Goal: Task Accomplishment & Management: Complete application form

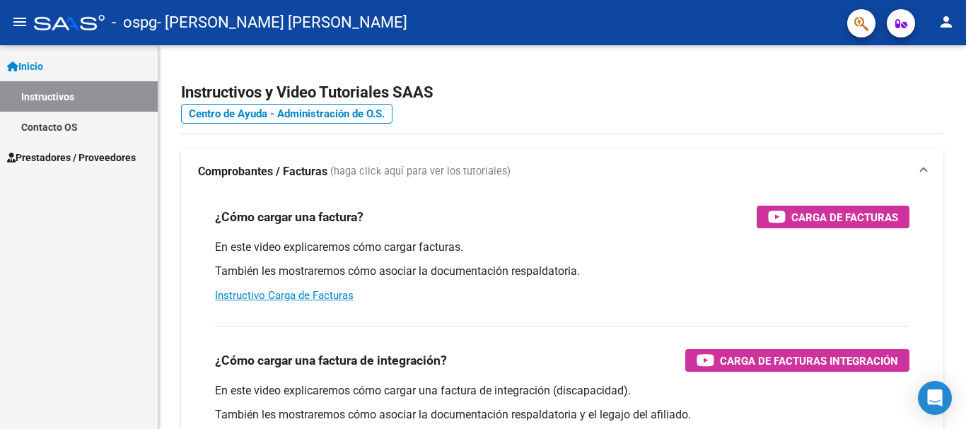
click at [100, 151] on span "Prestadores / Proveedores" at bounding box center [71, 158] width 129 height 16
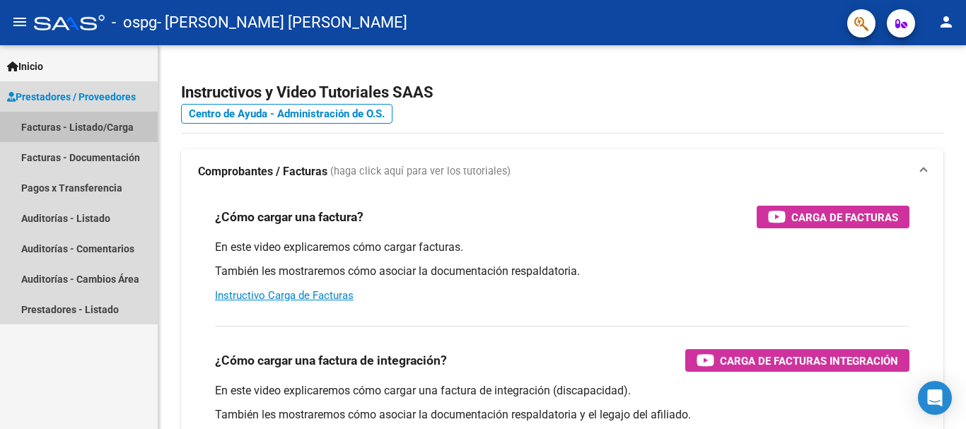
click at [95, 129] on link "Facturas - Listado/Carga" at bounding box center [79, 127] width 158 height 30
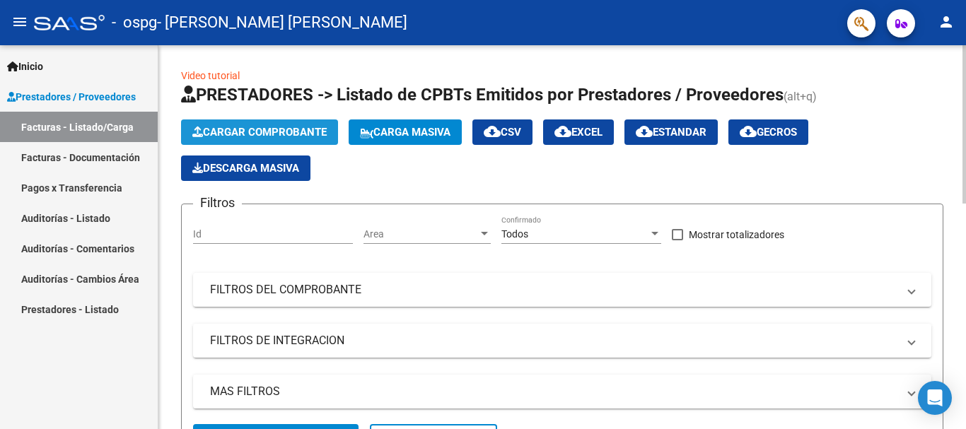
click at [271, 127] on span "Cargar Comprobante" at bounding box center [259, 132] width 134 height 13
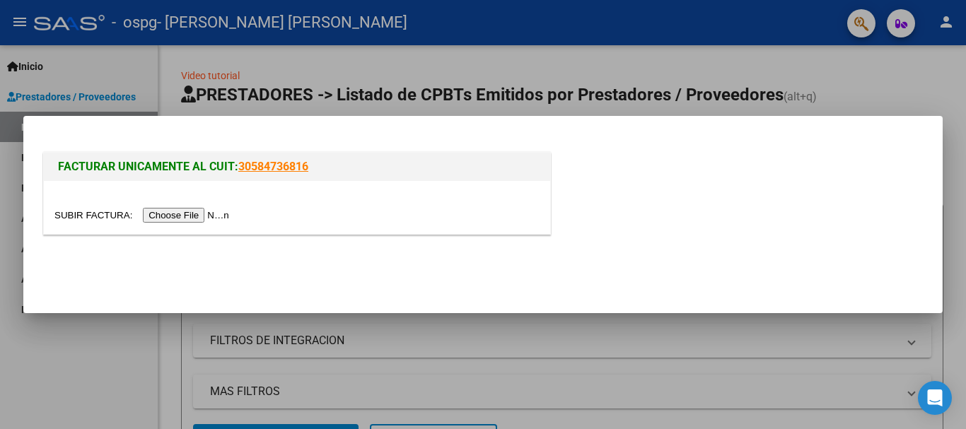
click at [189, 214] on input "file" at bounding box center [143, 215] width 179 height 15
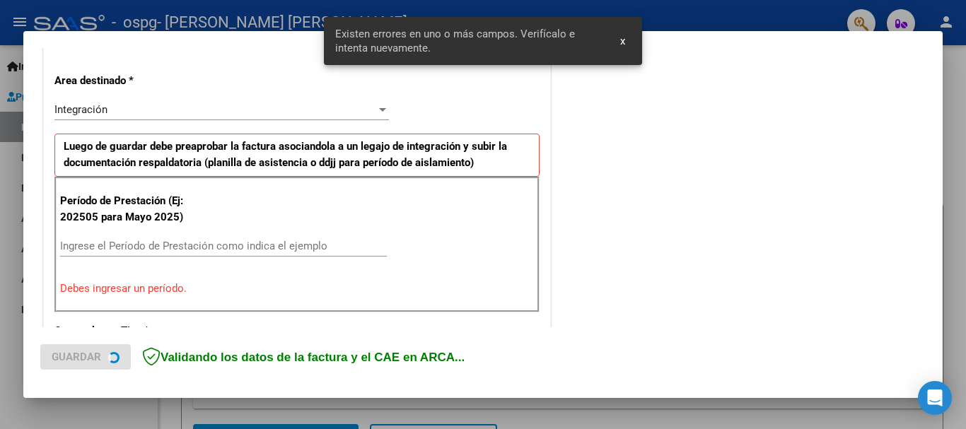
scroll to position [327, 0]
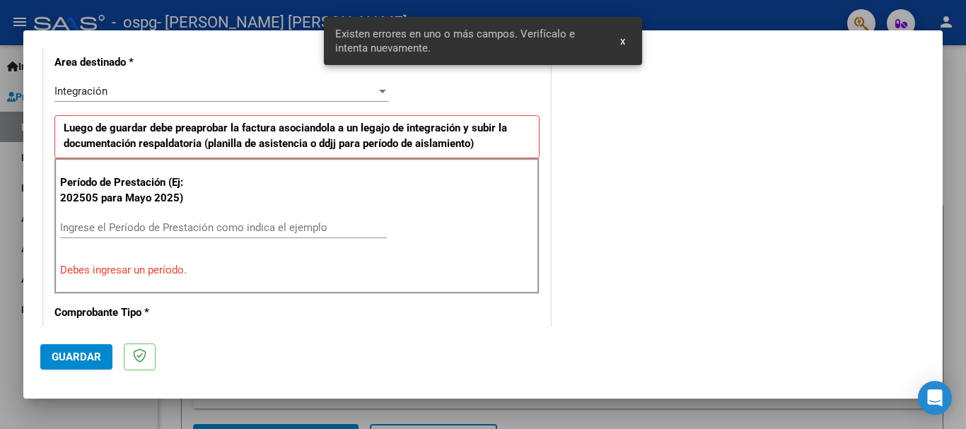
click at [210, 231] on input "Ingrese el Período de Prestación como indica el ejemplo" at bounding box center [223, 227] width 327 height 13
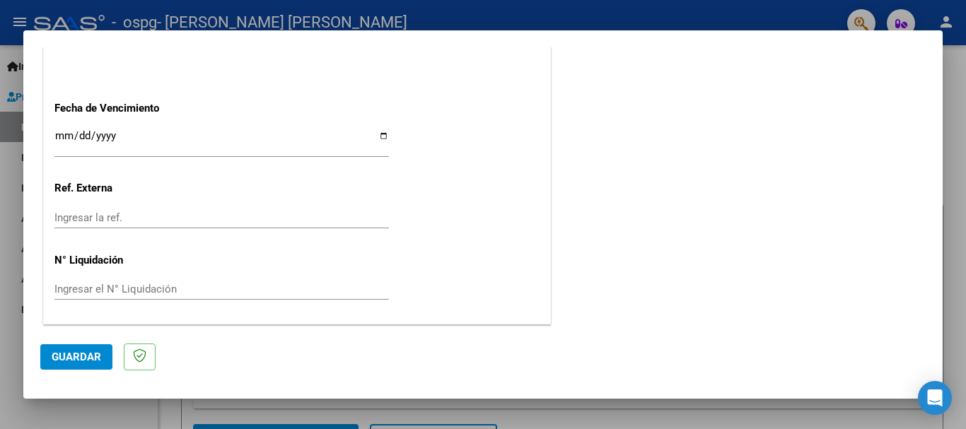
scroll to position [965, 0]
type input "202509"
click at [83, 351] on span "Guardar" at bounding box center [77, 357] width 50 height 13
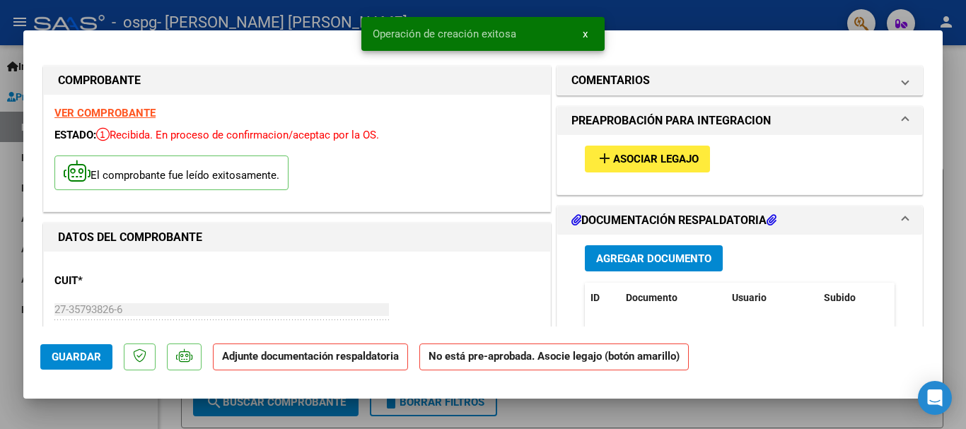
click at [697, 163] on button "add Asociar Legajo" at bounding box center [647, 159] width 125 height 26
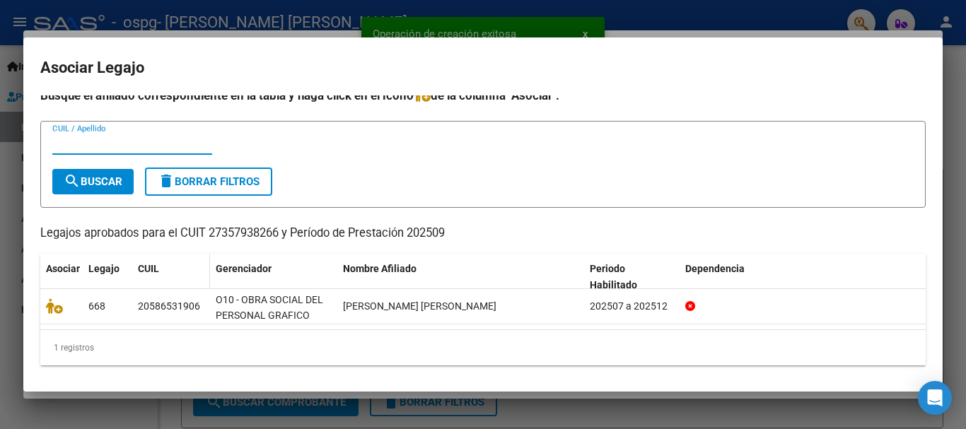
scroll to position [11, 0]
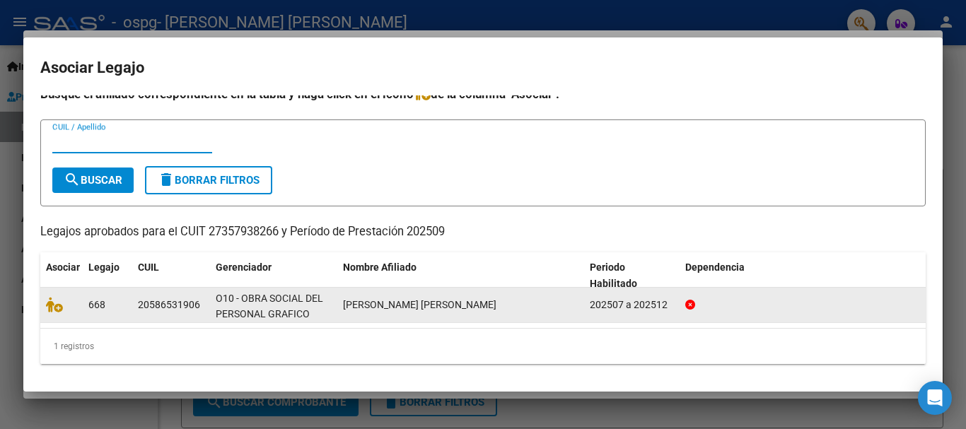
click at [47, 313] on div at bounding box center [61, 305] width 31 height 16
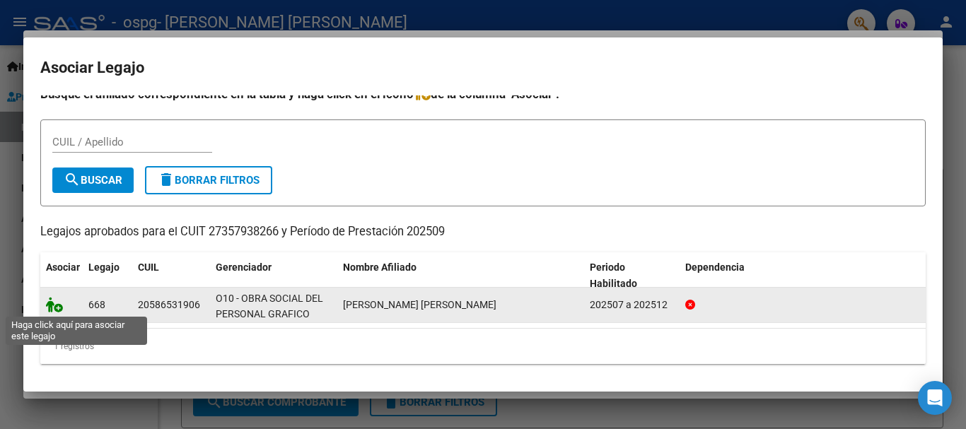
click at [50, 307] on icon at bounding box center [54, 305] width 17 height 16
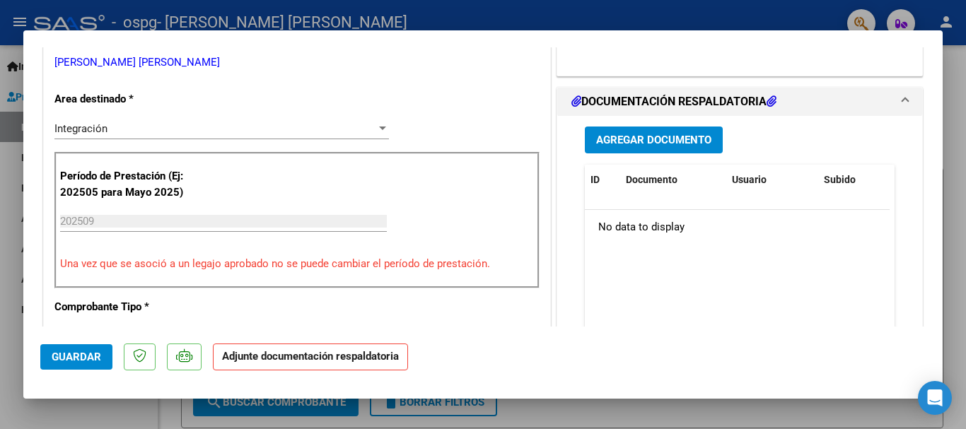
scroll to position [354, 0]
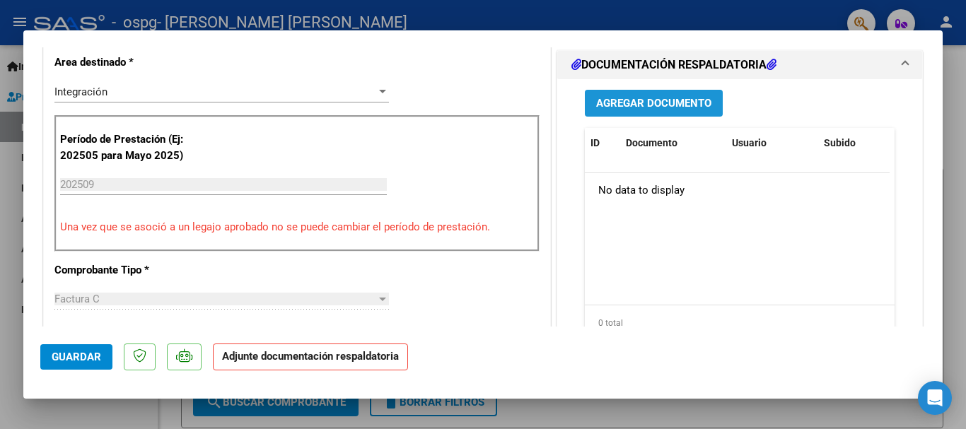
click at [628, 103] on span "Agregar Documento" at bounding box center [653, 104] width 115 height 13
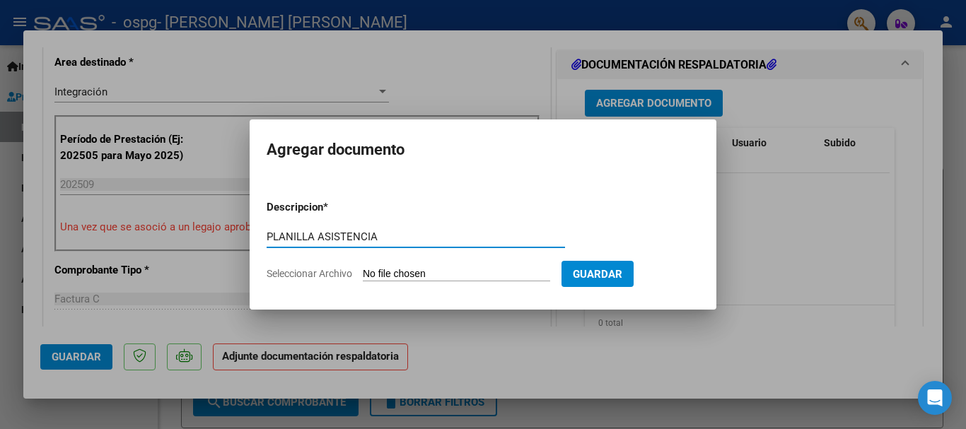
type input "PLANILLA ASISTENCIA"
click at [458, 265] on form "Descripcion * PLANILLA ASISTENCIA Escriba aquí una descripcion Seleccionar Arch…" at bounding box center [483, 240] width 433 height 103
click at [463, 289] on form "Descripcion * PLANILLA ASISTENCIA Escriba aquí una descripcion Seleccionar Arch…" at bounding box center [483, 240] width 433 height 103
click at [458, 275] on input "Seleccionar Archivo" at bounding box center [456, 274] width 187 height 13
type input "C:\fakepath\ASISTENCIA SEPTIEMBRE.pdf"
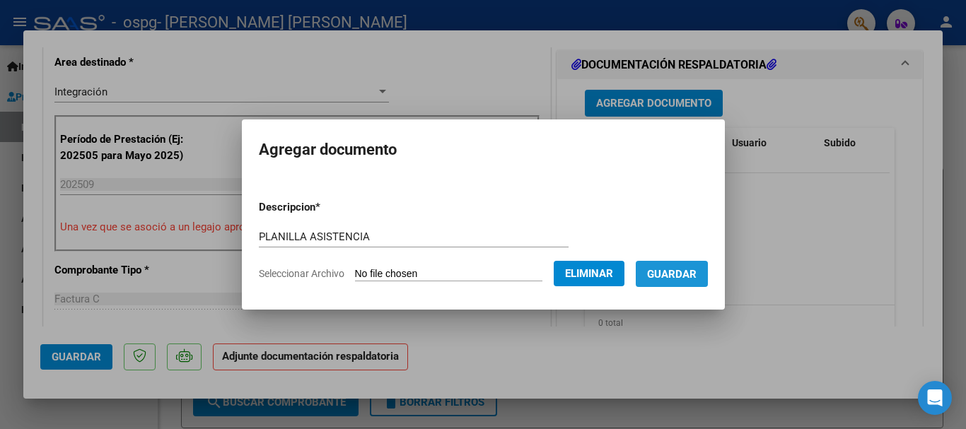
click at [685, 274] on span "Guardar" at bounding box center [672, 274] width 50 height 13
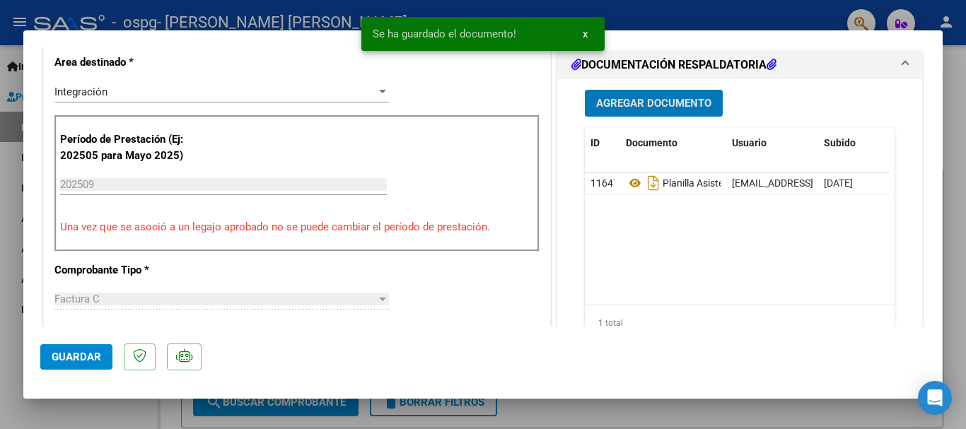
click at [690, 102] on span "Agregar Documento" at bounding box center [653, 104] width 115 height 13
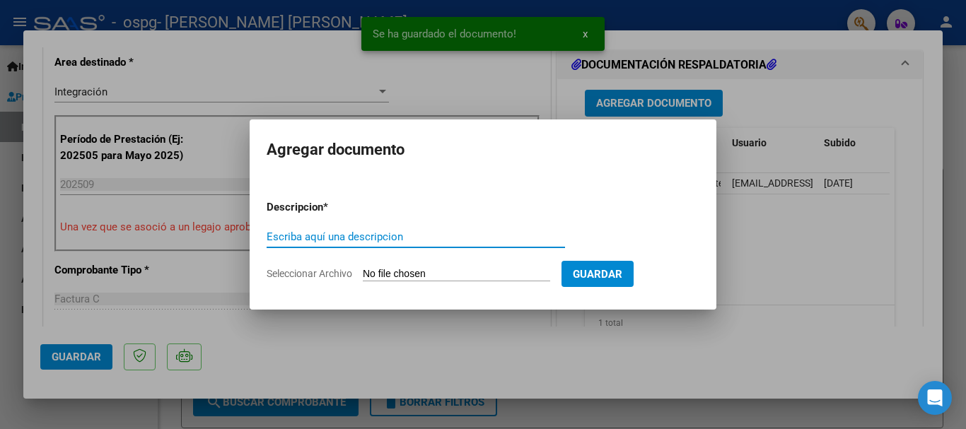
click at [370, 232] on input "Escriba aquí una descripcion" at bounding box center [416, 237] width 298 height 13
type input "AUT"
click at [446, 278] on input "Seleccionar Archivo" at bounding box center [456, 274] width 187 height 13
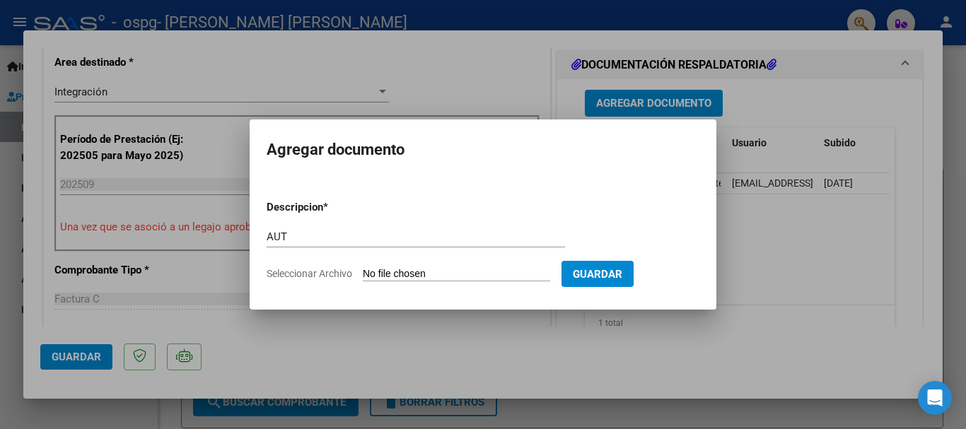
type input "C:\fakepath\AUT.pdf"
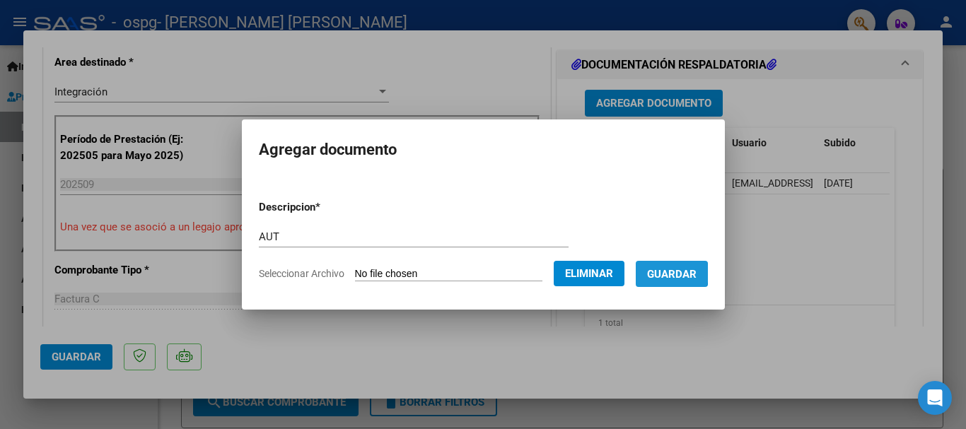
click at [679, 273] on span "Guardar" at bounding box center [672, 274] width 50 height 13
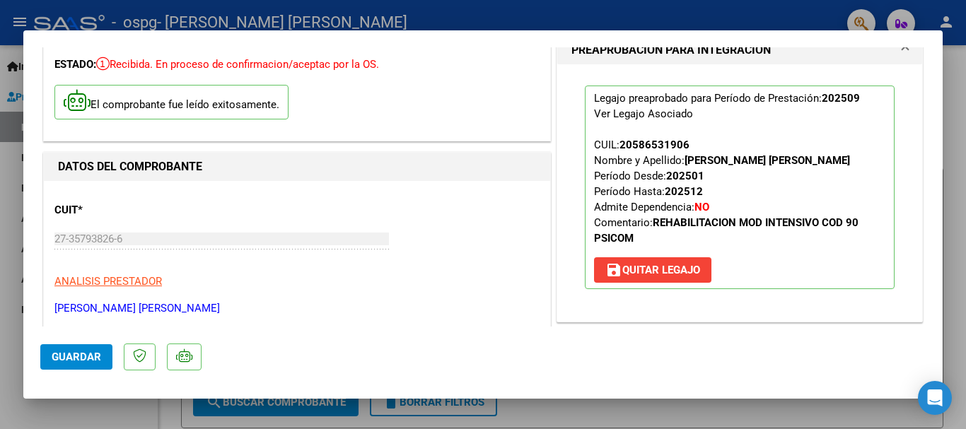
scroll to position [0, 0]
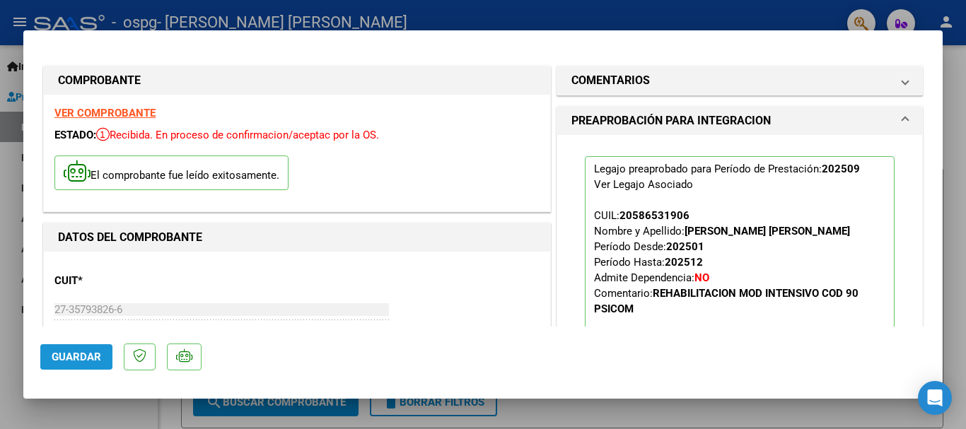
click at [95, 351] on span "Guardar" at bounding box center [77, 357] width 50 height 13
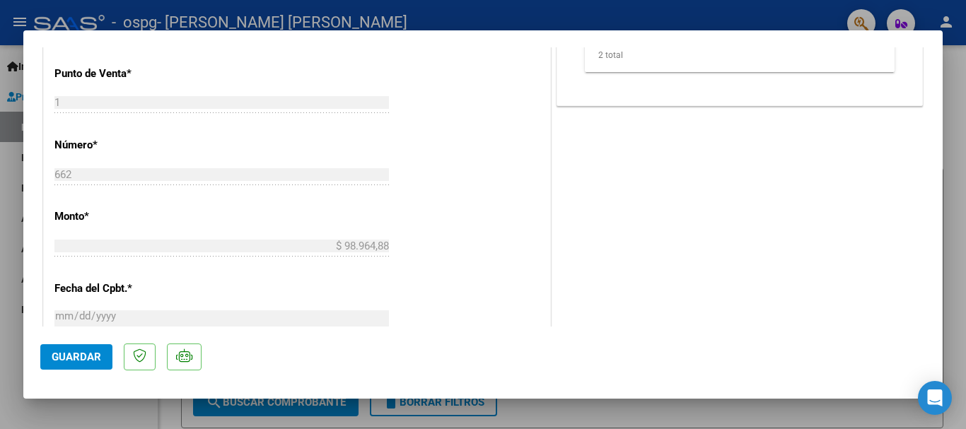
scroll to position [636, 0]
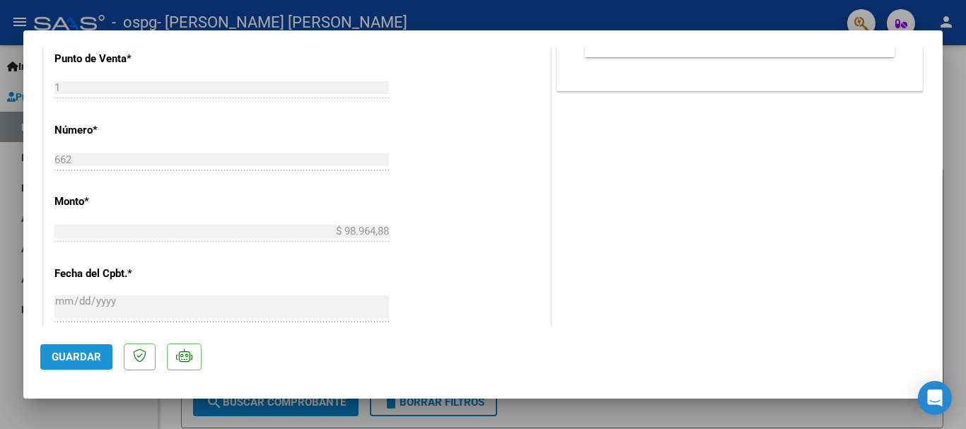
click at [65, 368] on button "Guardar" at bounding box center [76, 356] width 72 height 25
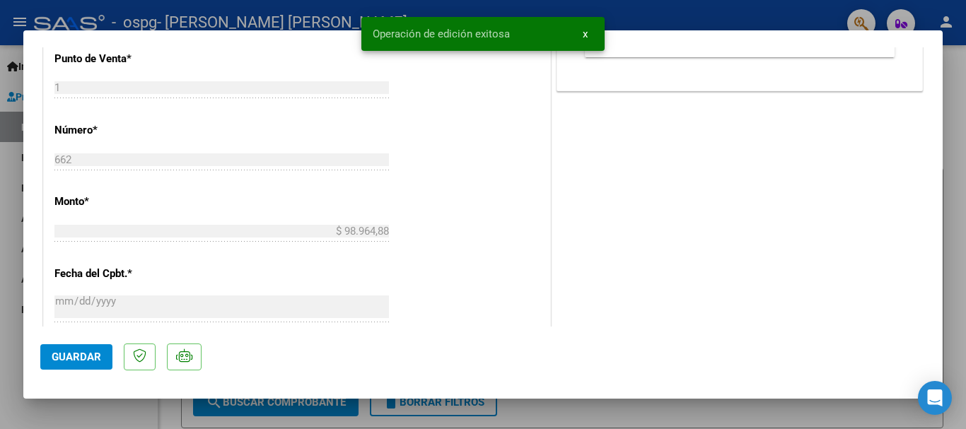
click at [542, 411] on div at bounding box center [483, 214] width 966 height 429
type input "$ 0,00"
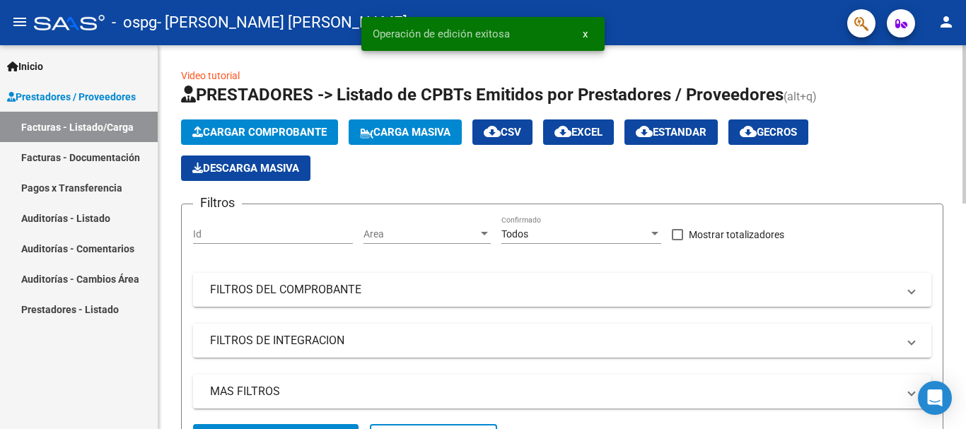
click at [285, 130] on span "Cargar Comprobante" at bounding box center [259, 132] width 134 height 13
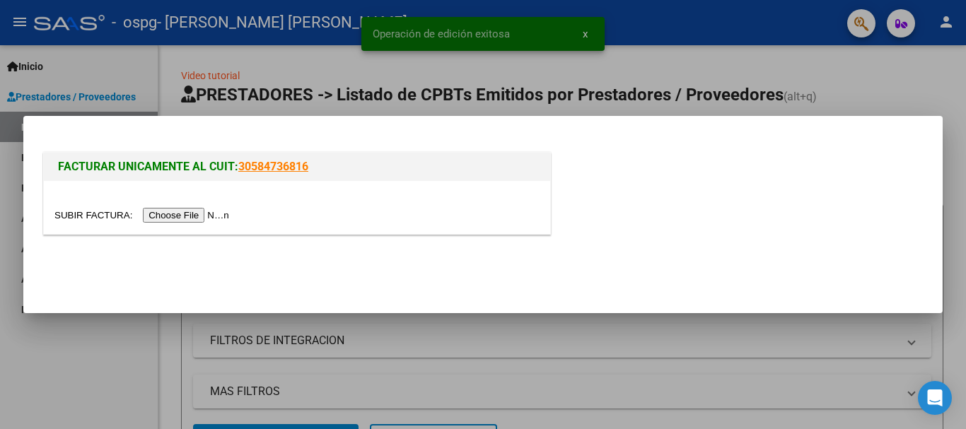
click at [256, 74] on div at bounding box center [483, 214] width 966 height 429
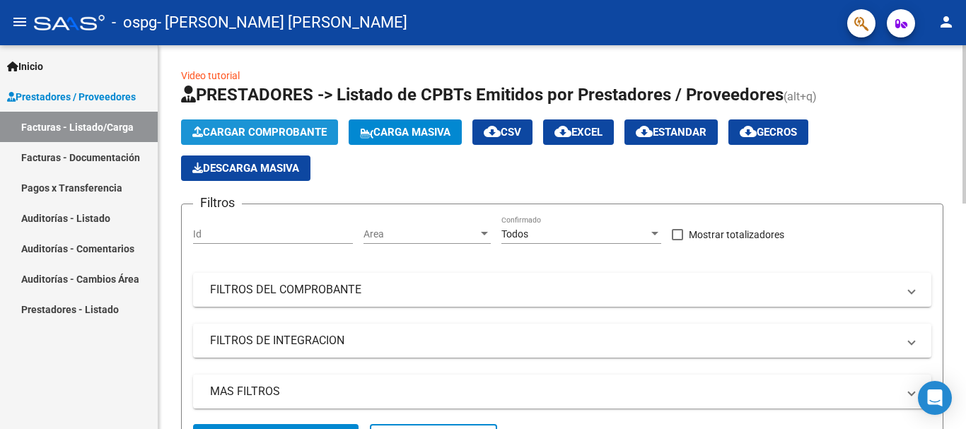
click at [302, 133] on span "Cargar Comprobante" at bounding box center [259, 132] width 134 height 13
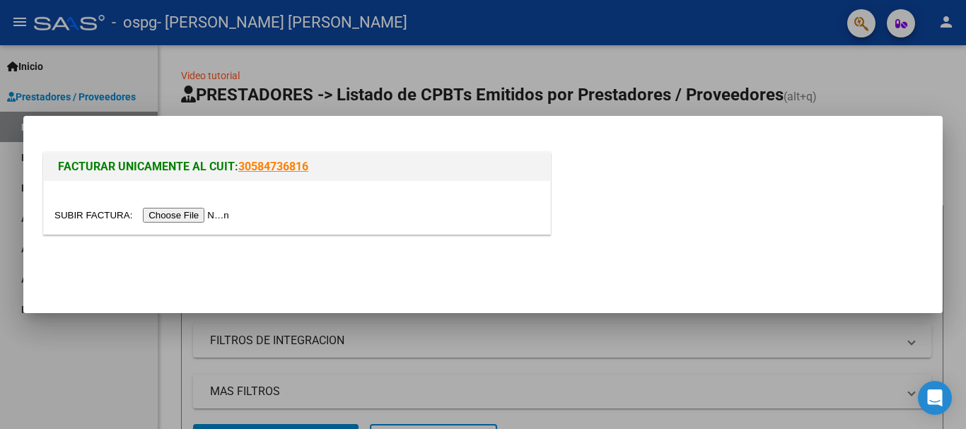
click at [199, 217] on input "file" at bounding box center [143, 215] width 179 height 15
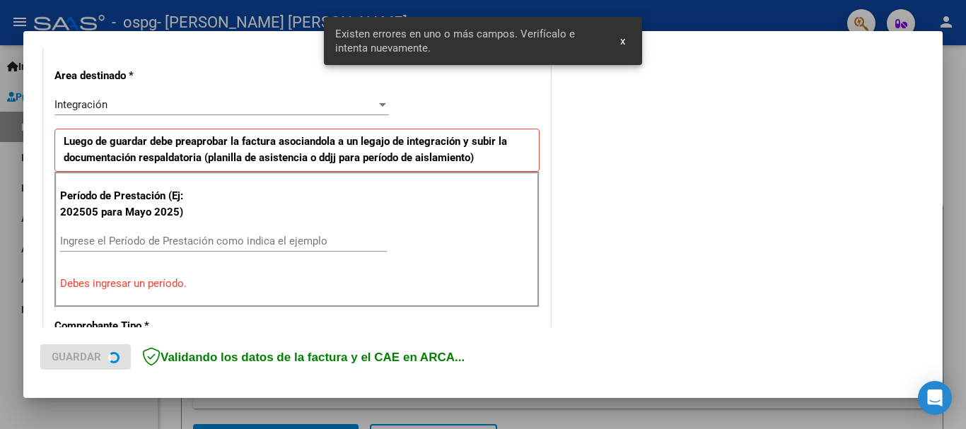
scroll to position [327, 0]
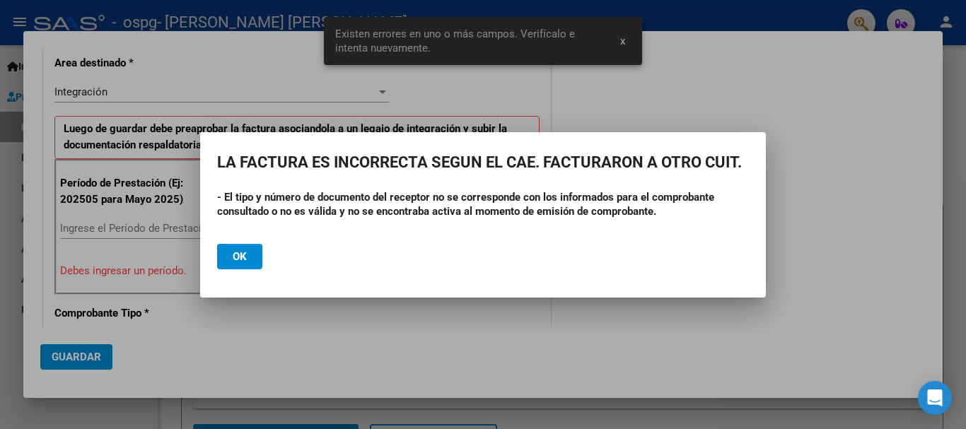
click at [154, 232] on div at bounding box center [483, 214] width 966 height 429
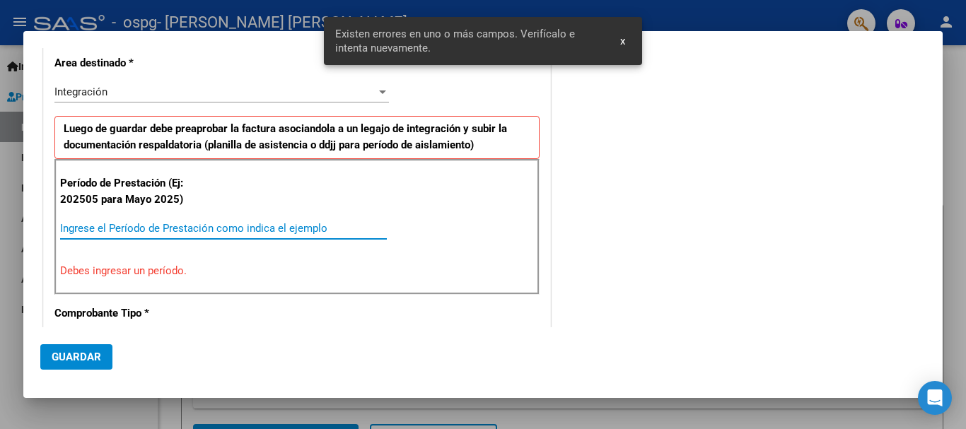
click at [206, 227] on input "Ingrese el Período de Prestación como indica el ejemplo" at bounding box center [223, 228] width 327 height 13
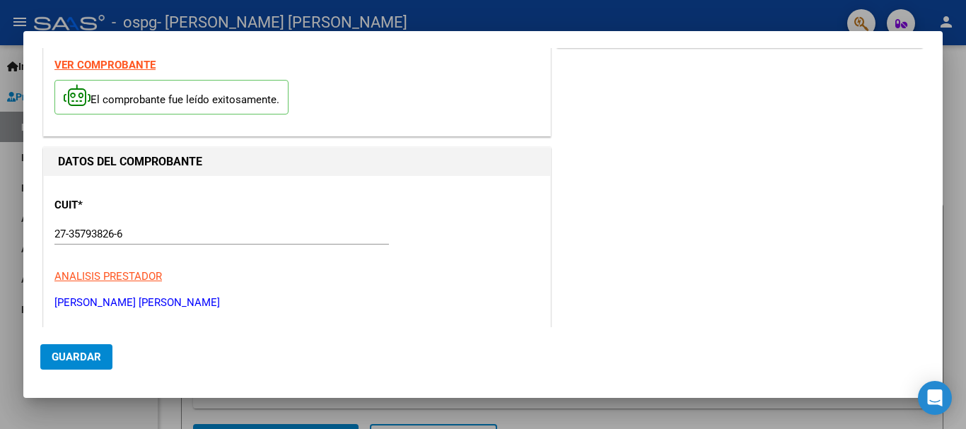
scroll to position [0, 0]
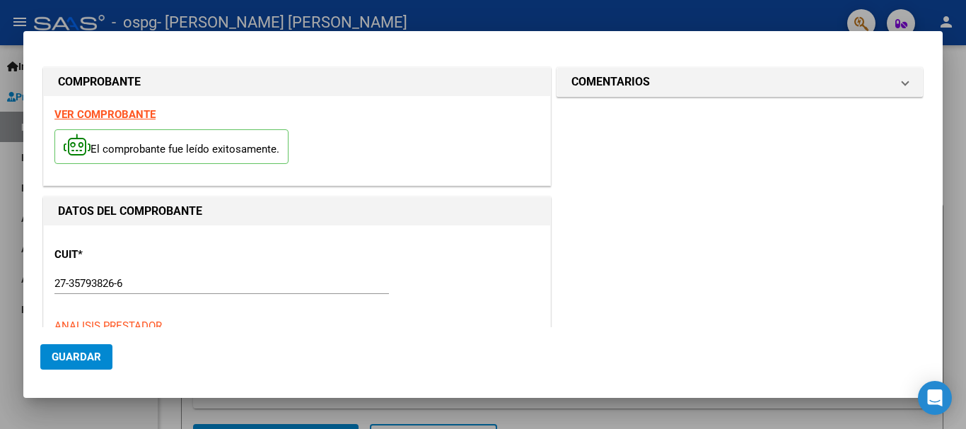
type input "202509"
click at [101, 358] on button "Guardar" at bounding box center [76, 356] width 72 height 25
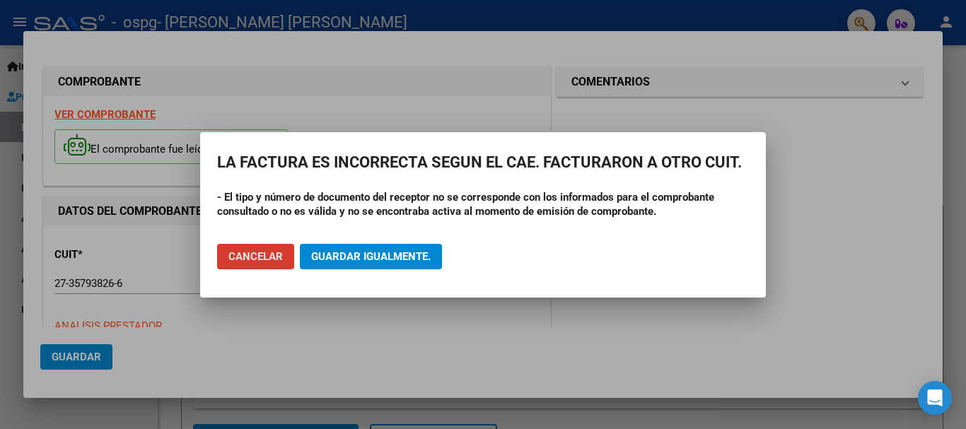
click at [253, 250] on span "Cancelar" at bounding box center [255, 256] width 54 height 13
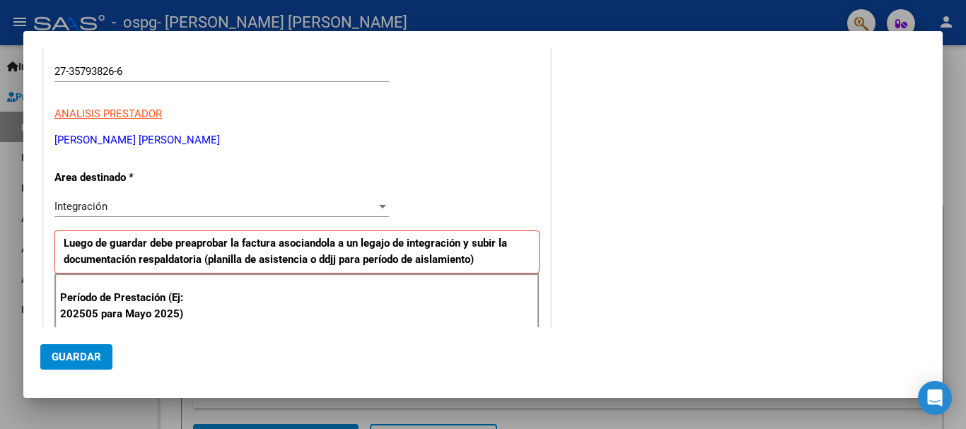
scroll to position [283, 0]
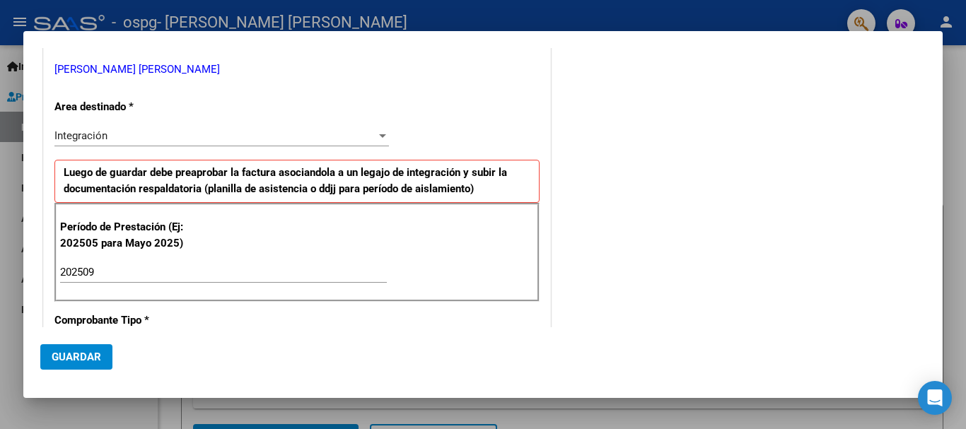
click at [211, 136] on div "Integración" at bounding box center [215, 135] width 322 height 13
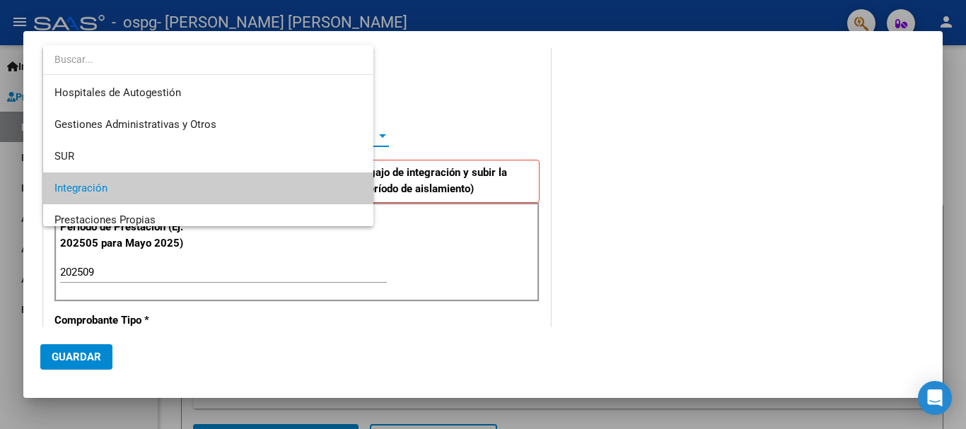
scroll to position [53, 0]
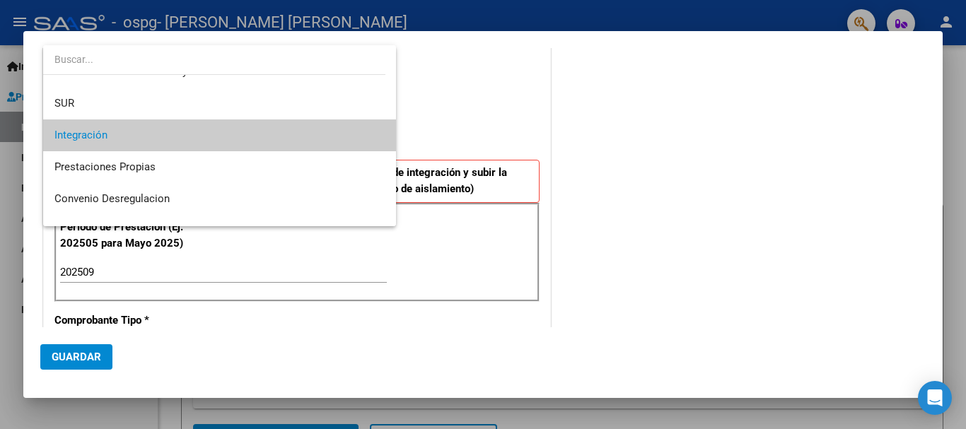
click at [281, 129] on span "Integración" at bounding box center [219, 136] width 330 height 32
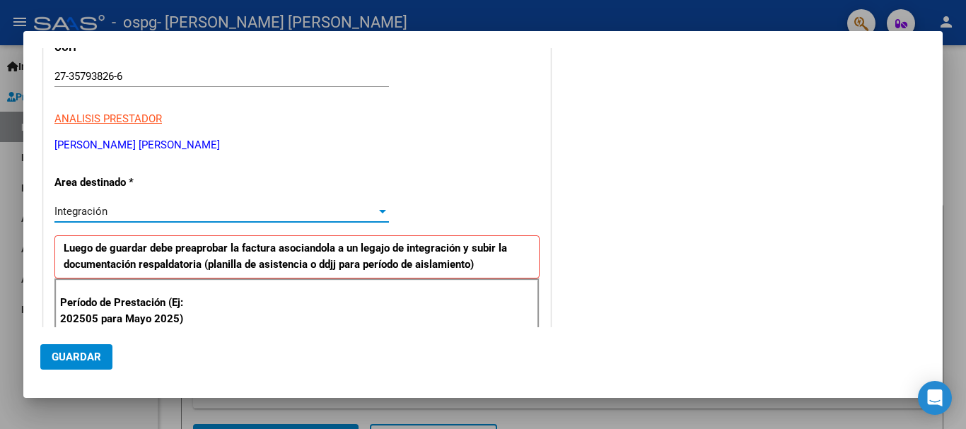
scroll to position [283, 0]
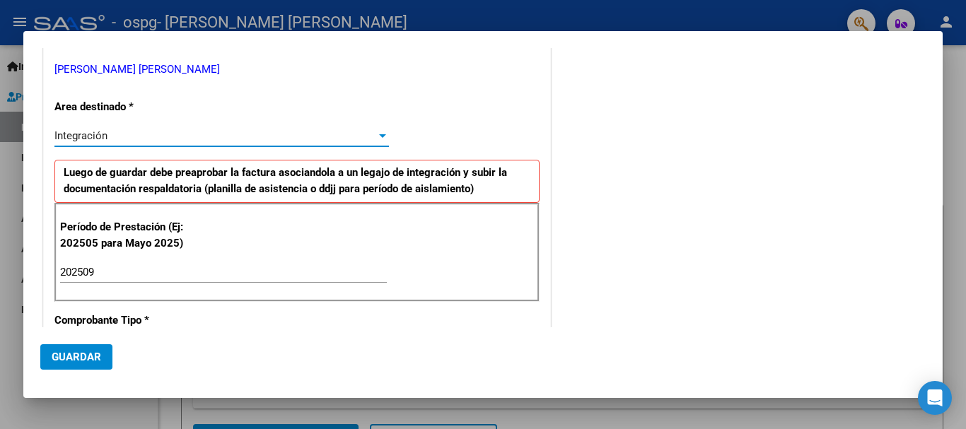
click at [79, 352] on span "Guardar" at bounding box center [77, 357] width 50 height 13
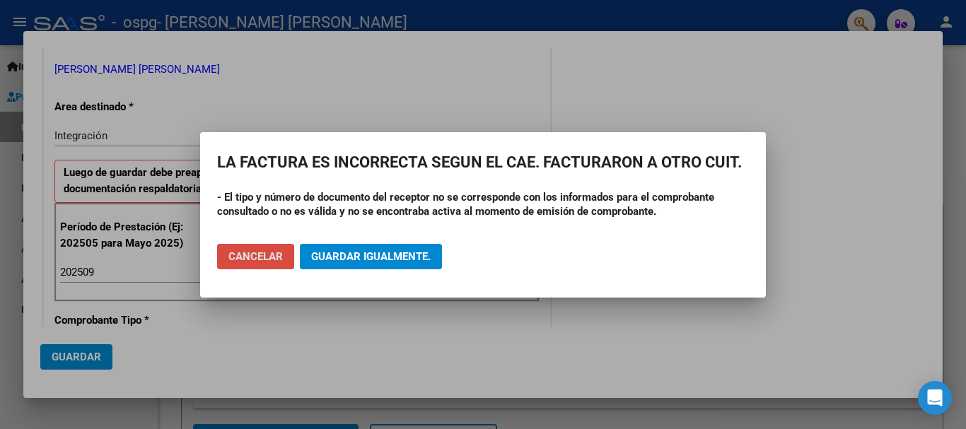
click at [277, 244] on button "Cancelar" at bounding box center [255, 256] width 77 height 25
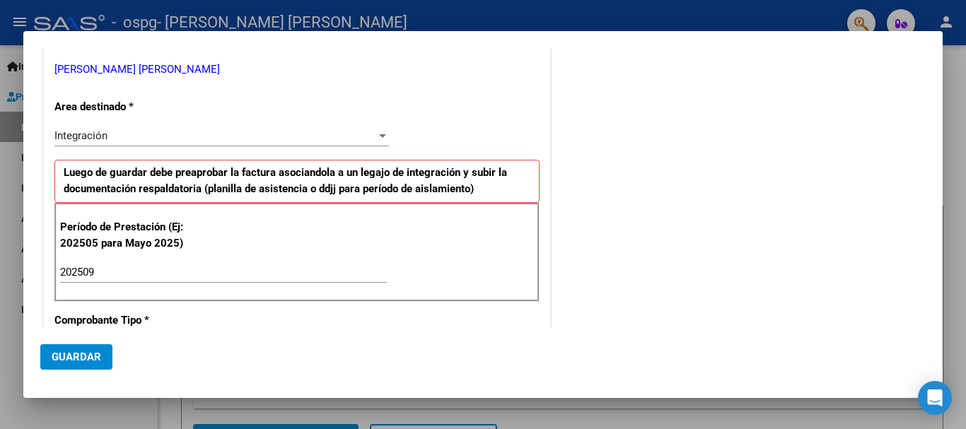
click at [28, 95] on mat-dialog-content "COMPROBANTE VER COMPROBANTE El comprobante fue leído exitosamente. DATOS DEL CO…" at bounding box center [482, 187] width 919 height 279
drag, startPoint x: 20, startPoint y: 101, endPoint x: 533, endPoint y: 48, distance: 516.2
click at [16, 103] on div at bounding box center [483, 214] width 966 height 429
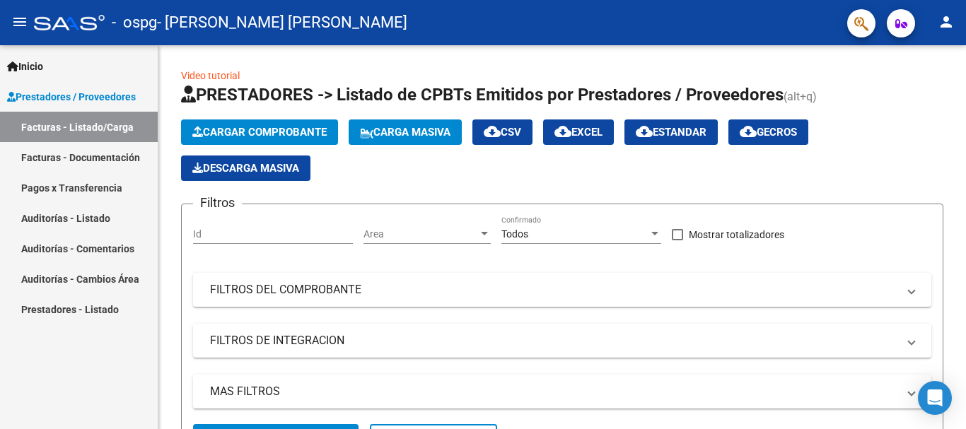
click at [112, 112] on link "Facturas - Listado/Carga" at bounding box center [79, 127] width 158 height 30
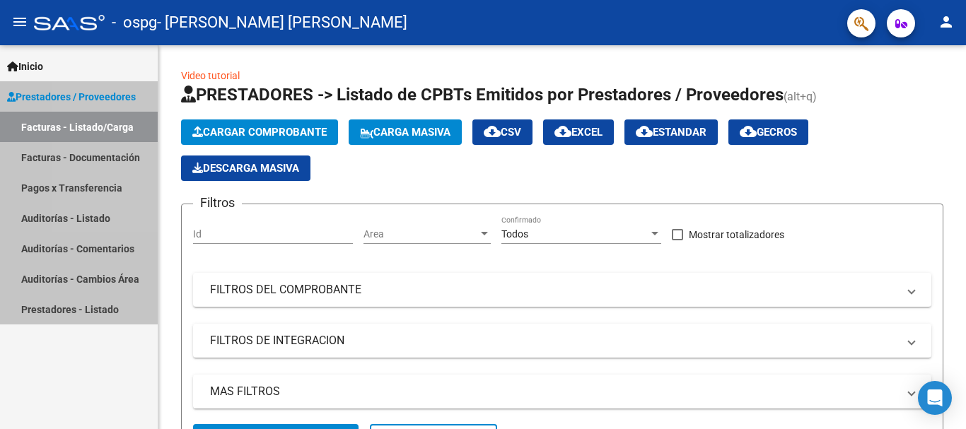
click at [112, 112] on link "Facturas - Listado/Carga" at bounding box center [79, 127] width 158 height 30
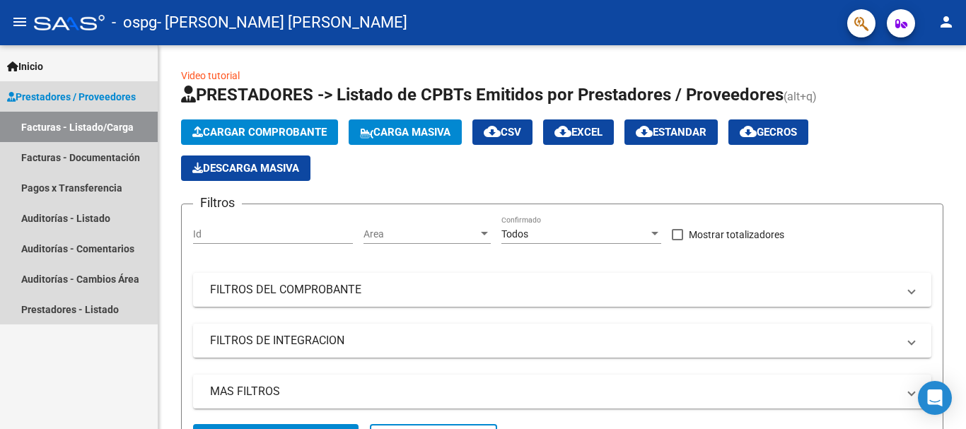
click at [118, 125] on link "Facturas - Listado/Carga" at bounding box center [79, 127] width 158 height 30
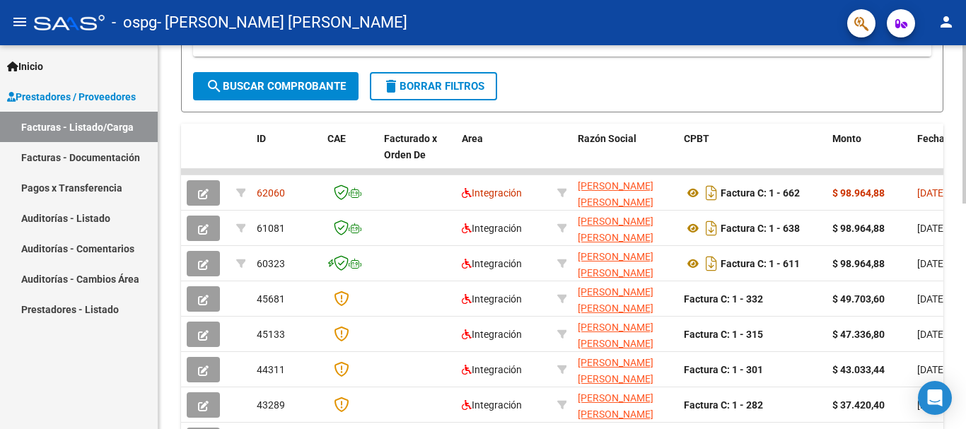
scroll to position [354, 0]
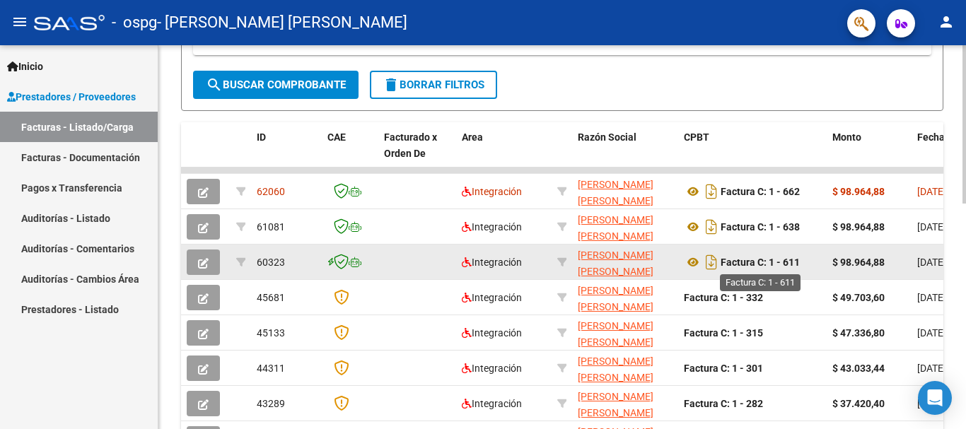
click at [781, 262] on strong "Factura C: 1 - 611" at bounding box center [760, 262] width 79 height 11
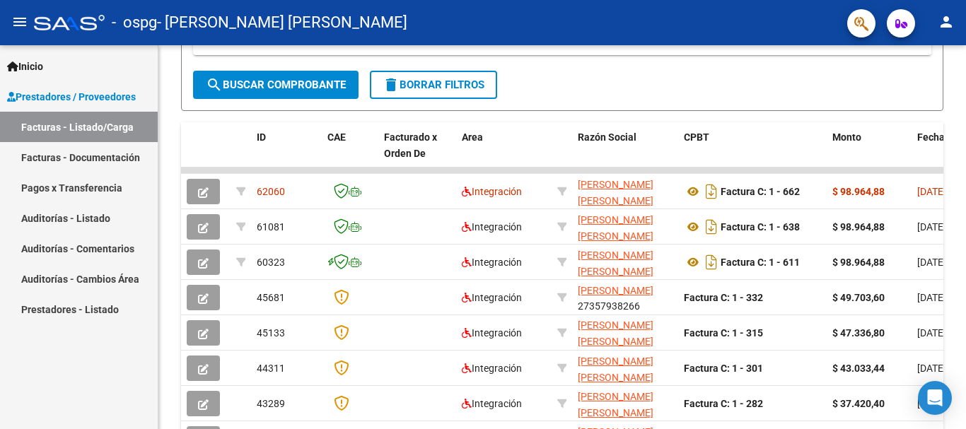
scroll to position [18, 0]
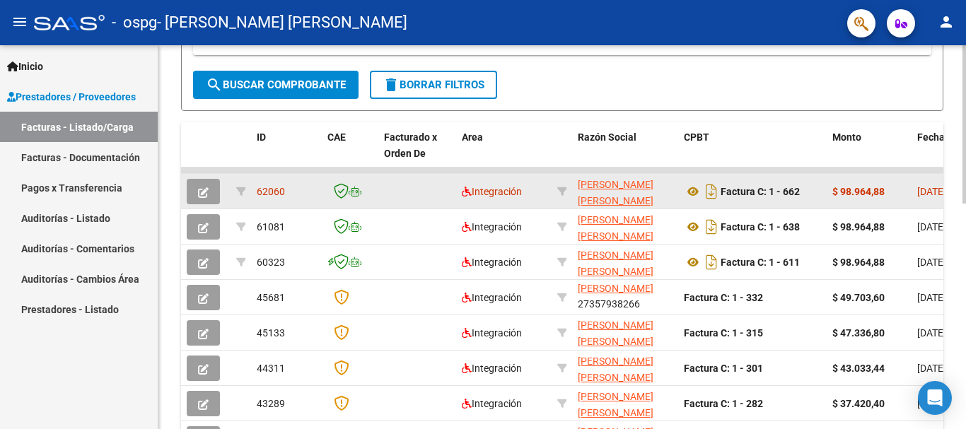
drag, startPoint x: 519, startPoint y: 169, endPoint x: 748, endPoint y: 188, distance: 229.9
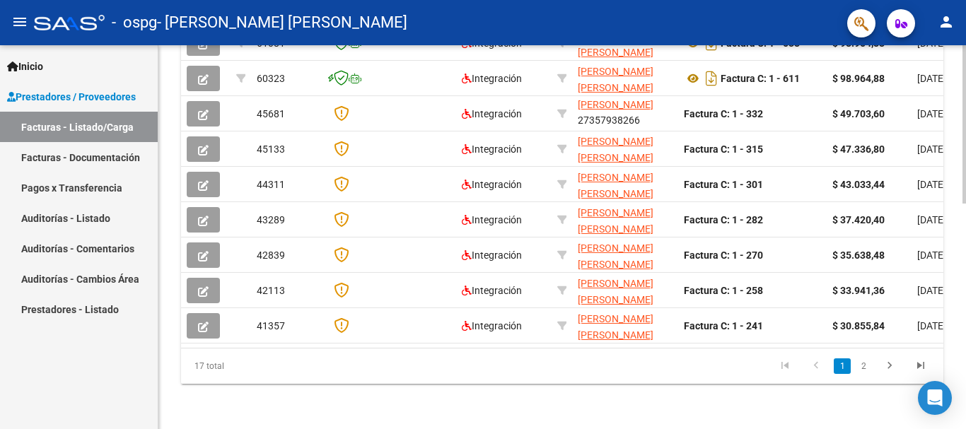
scroll to position [549, 0]
click at [882, 368] on icon "go to next page" at bounding box center [889, 367] width 18 height 17
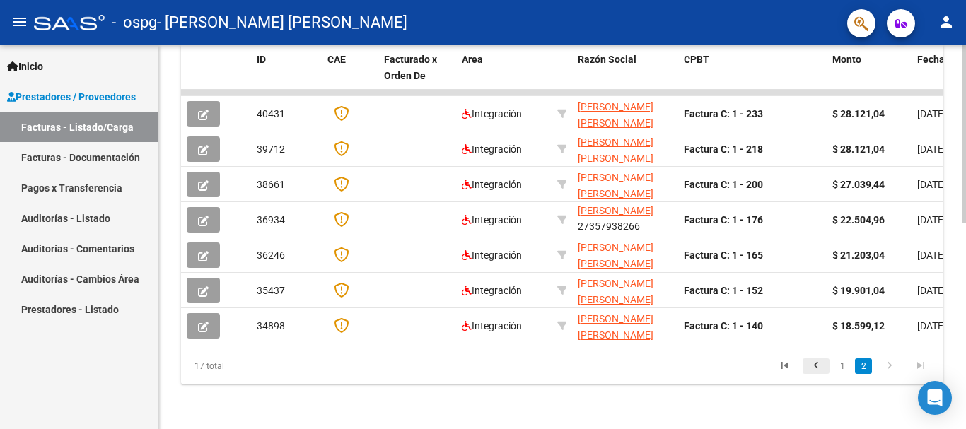
click at [817, 365] on icon "go to previous page" at bounding box center [816, 367] width 18 height 17
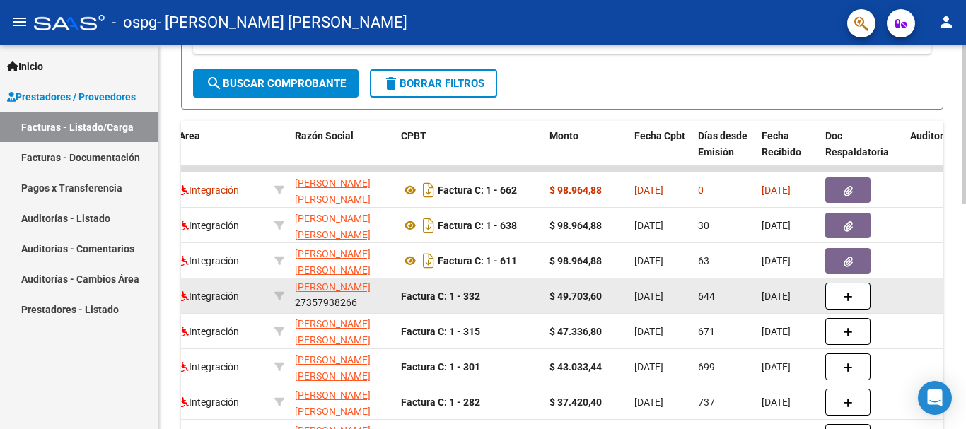
scroll to position [337, 0]
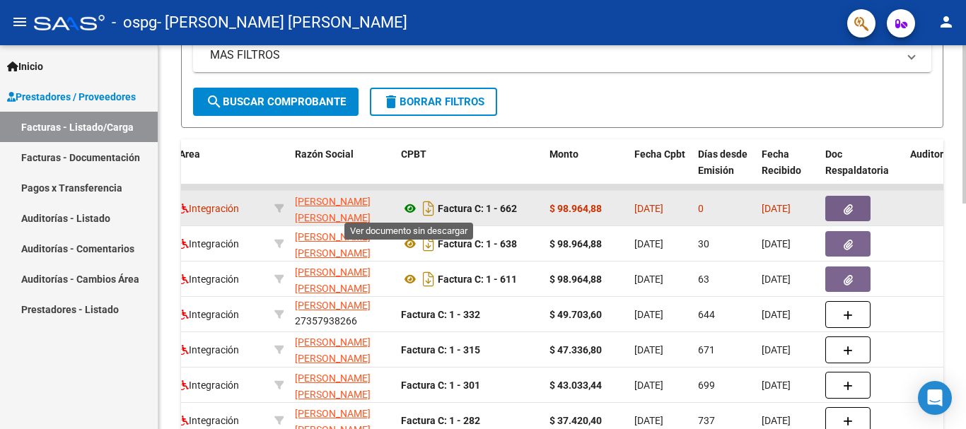
click at [414, 205] on icon at bounding box center [410, 208] width 18 height 17
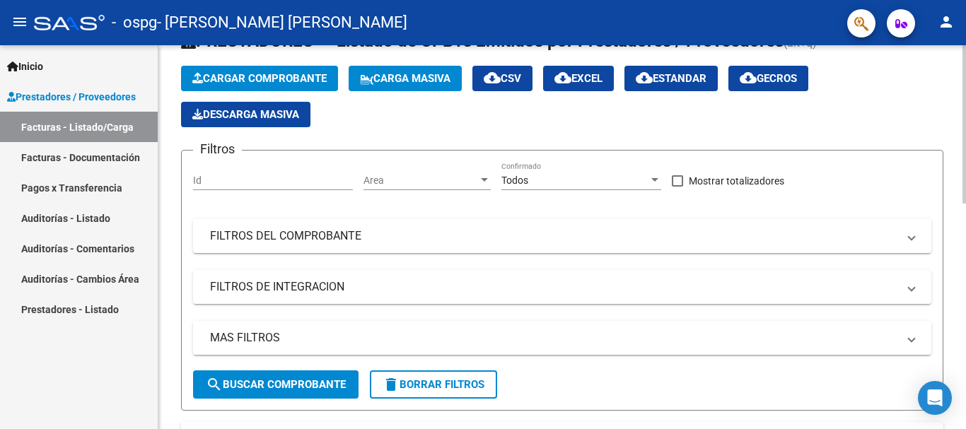
scroll to position [0, 0]
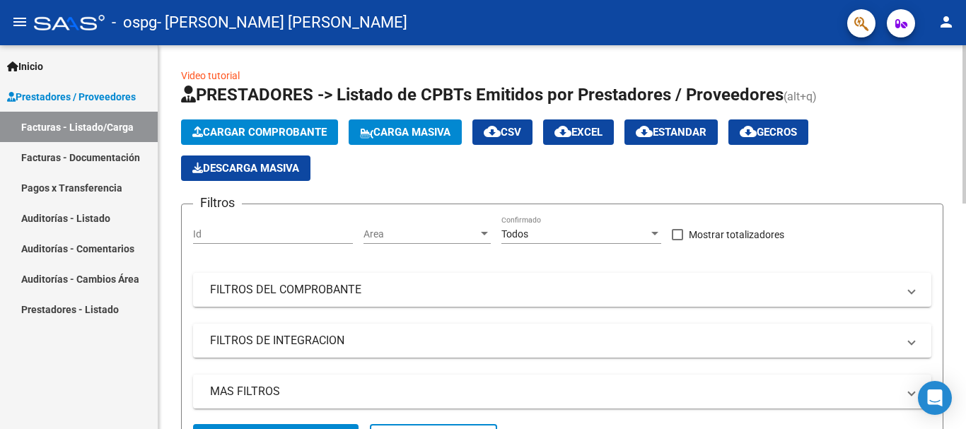
click at [284, 134] on span "Cargar Comprobante" at bounding box center [259, 132] width 134 height 13
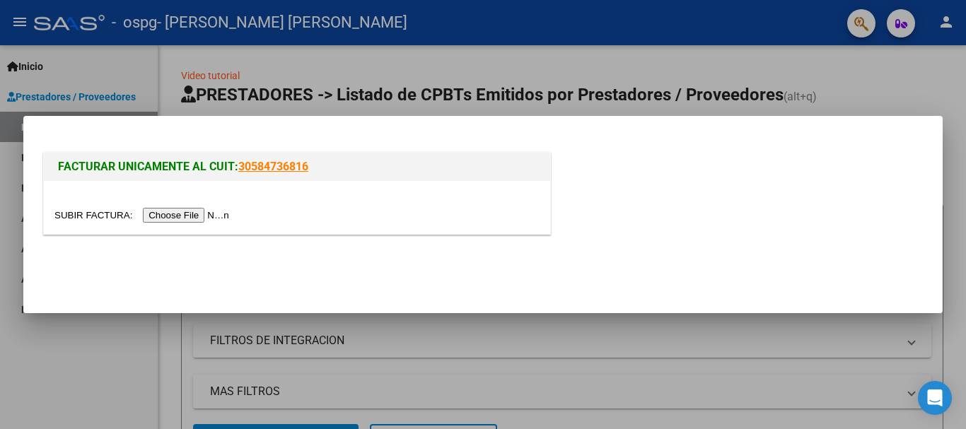
click at [181, 225] on div at bounding box center [297, 207] width 506 height 53
click at [180, 219] on input "file" at bounding box center [143, 215] width 179 height 15
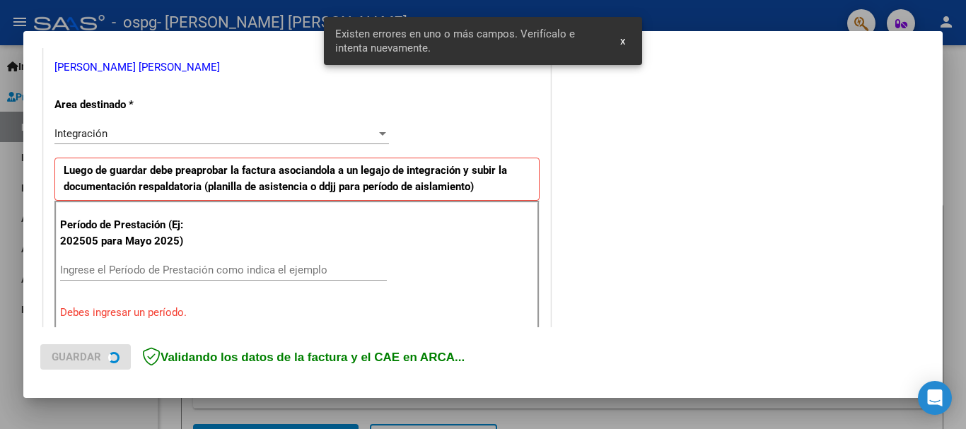
scroll to position [327, 0]
